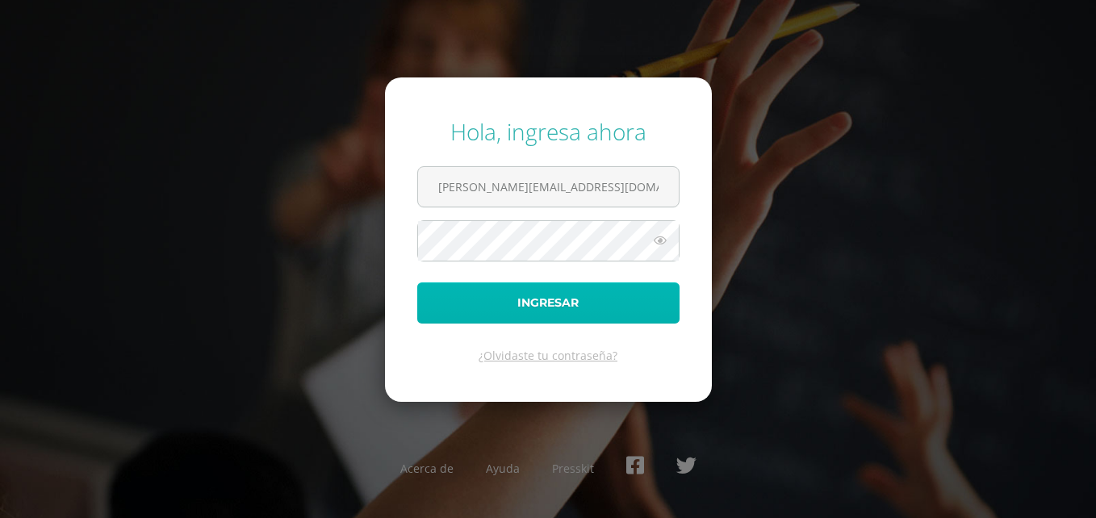
click at [521, 306] on button "Ingresar" at bounding box center [548, 302] width 262 height 41
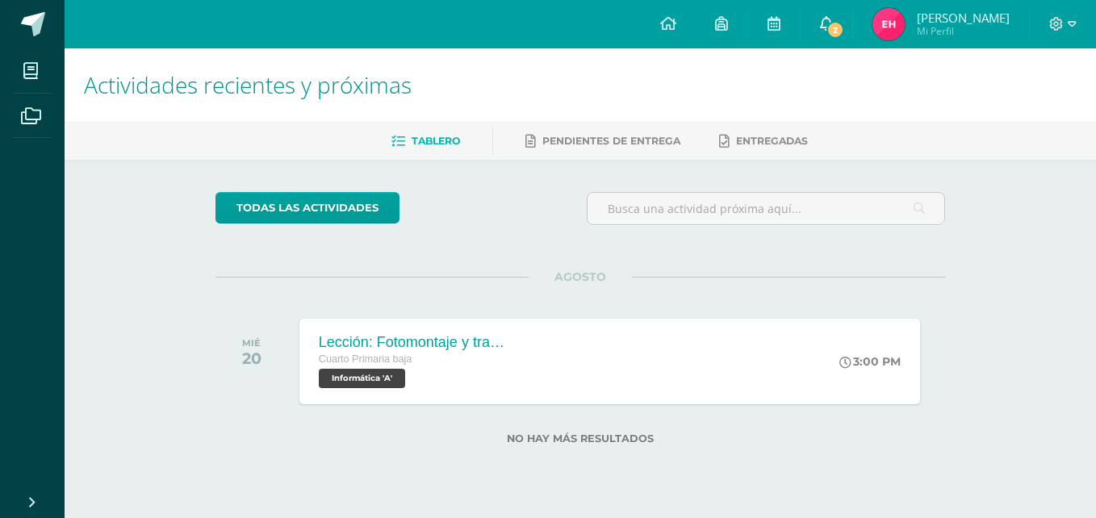
click at [820, 19] on icon at bounding box center [826, 23] width 13 height 15
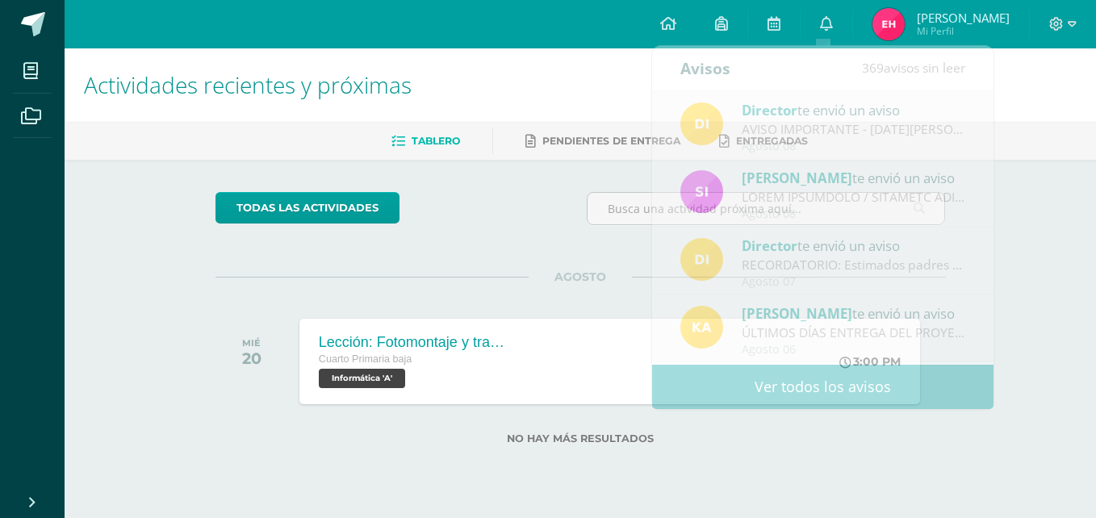
click at [985, 15] on span "Emmanuel Ernesto" at bounding box center [963, 18] width 93 height 16
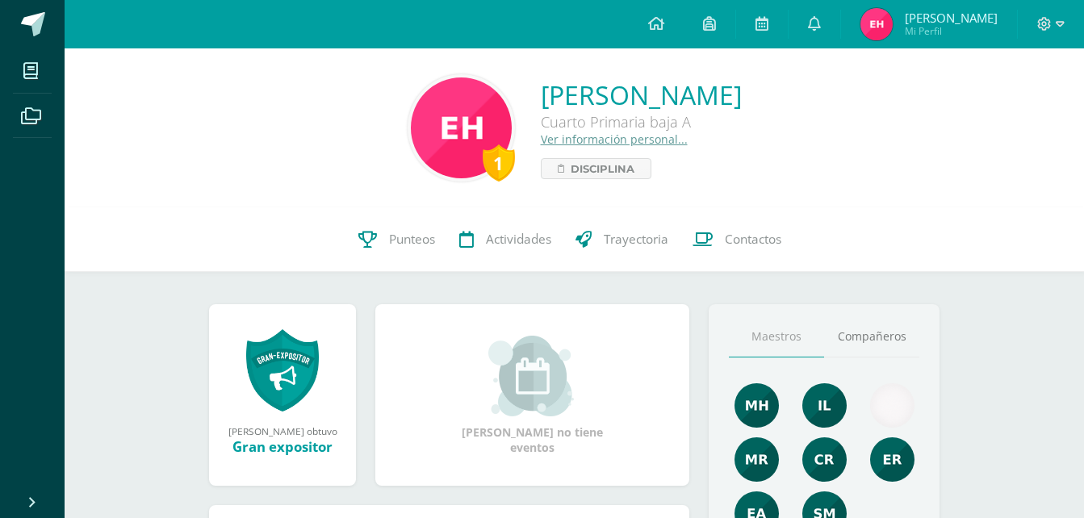
click at [984, 11] on span "Emmanuel Ernesto" at bounding box center [951, 18] width 93 height 16
